Goal: Entertainment & Leisure: Browse casually

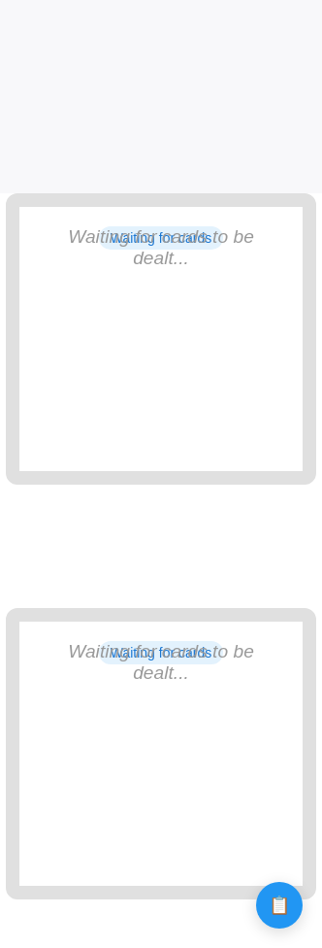
scroll to position [764, 0]
